Goal: Task Accomplishment & Management: Complete application form

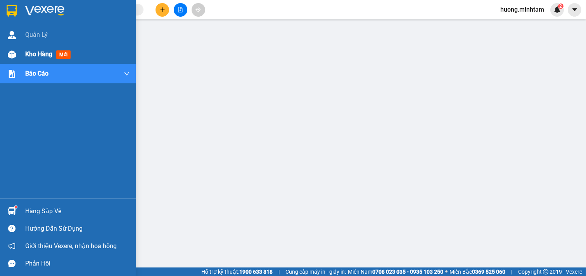
click at [45, 54] on span "Kho hàng" at bounding box center [38, 53] width 27 height 7
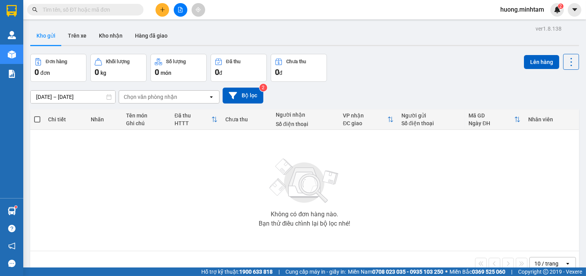
click at [103, 12] on input "text" at bounding box center [88, 9] width 91 height 9
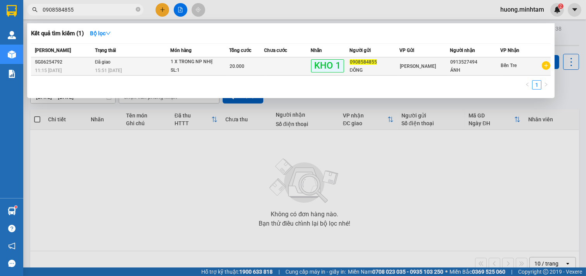
type input "0908584855"
click at [354, 64] on span "0908584855" at bounding box center [363, 61] width 27 height 5
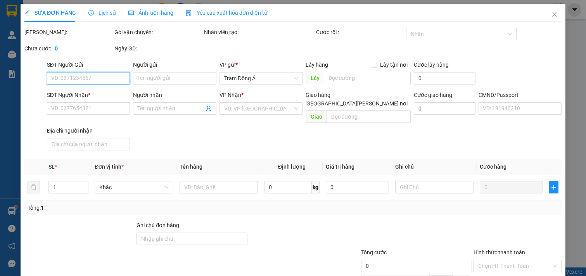
type input "0908584855"
type input "ĐÔNG"
type input "0913527494"
type input "ÁNH"
type input "KNM"
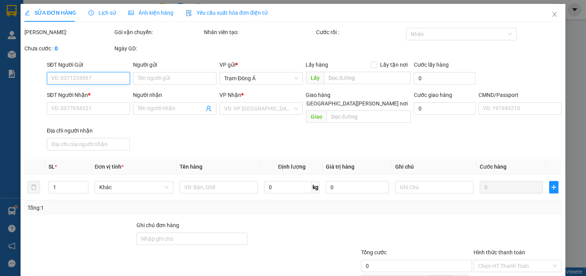
type input "20.000"
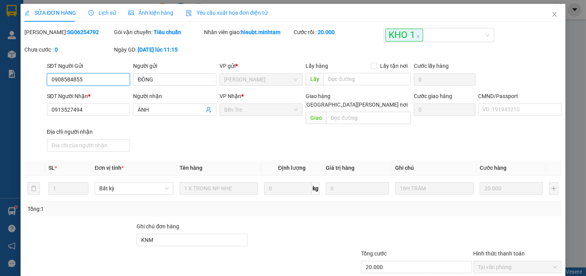
drag, startPoint x: 85, startPoint y: 82, endPoint x: 0, endPoint y: 75, distance: 84.8
click at [0, 75] on div "SỬA ĐƠN HÀNG Lịch sử [PERSON_NAME] hàng Yêu cầu xuất [PERSON_NAME] điện tử Tota…" at bounding box center [293, 138] width 586 height 276
click at [552, 14] on icon "close" at bounding box center [554, 14] width 4 height 5
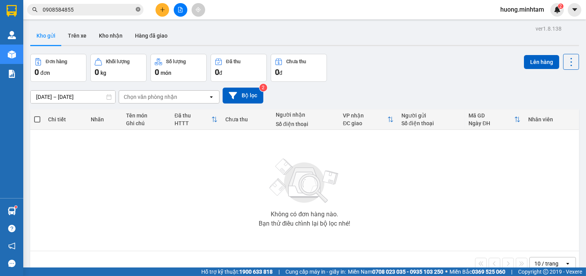
click at [137, 10] on icon "close-circle" at bounding box center [138, 9] width 5 height 5
